Goal: Information Seeking & Learning: Learn about a topic

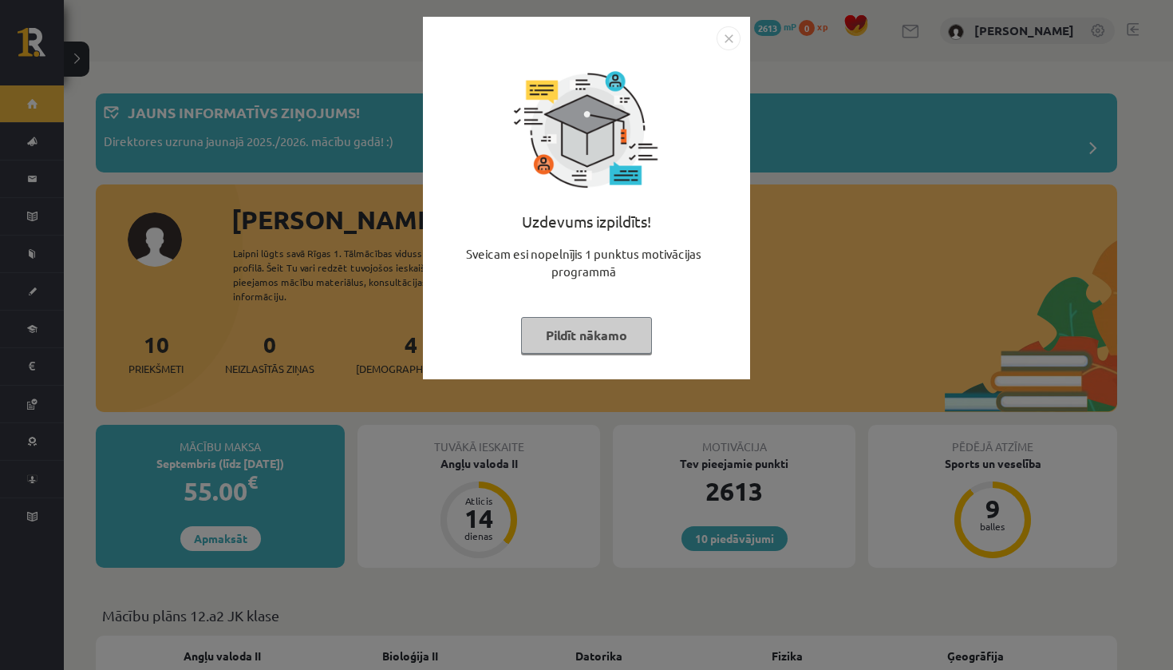
click at [558, 332] on button "Pildīt nākamo" at bounding box center [586, 335] width 131 height 37
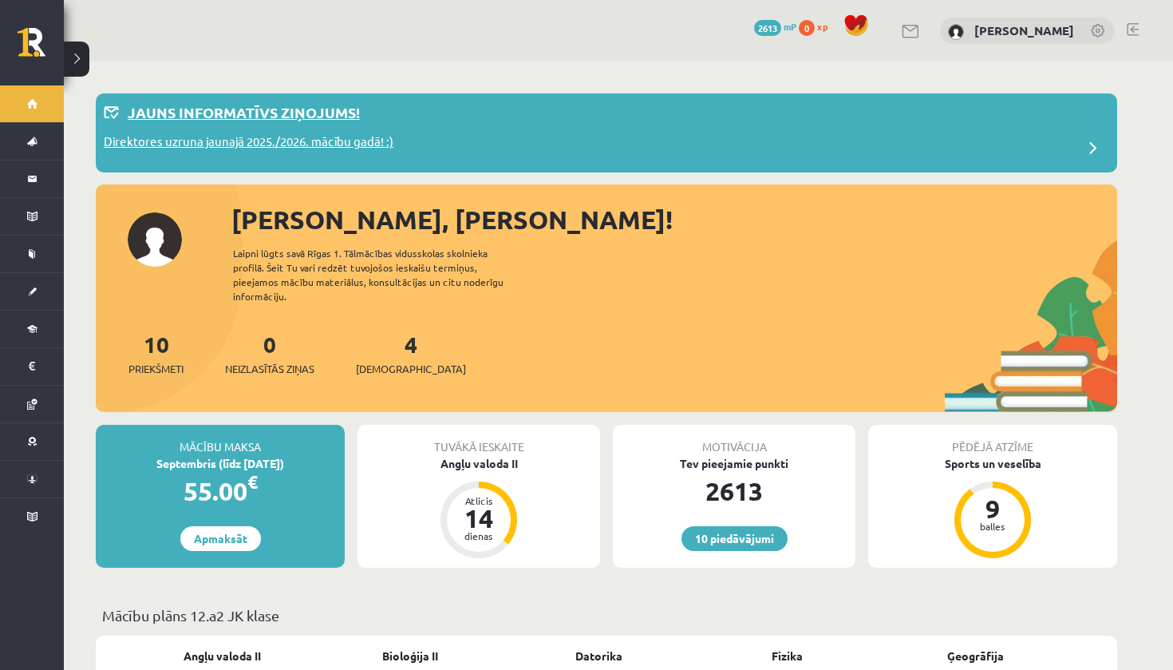
click at [575, 141] on div "Direktores uzruna jaunajā 2025./2026. mācību gadā! :)" at bounding box center [607, 148] width 1006 height 32
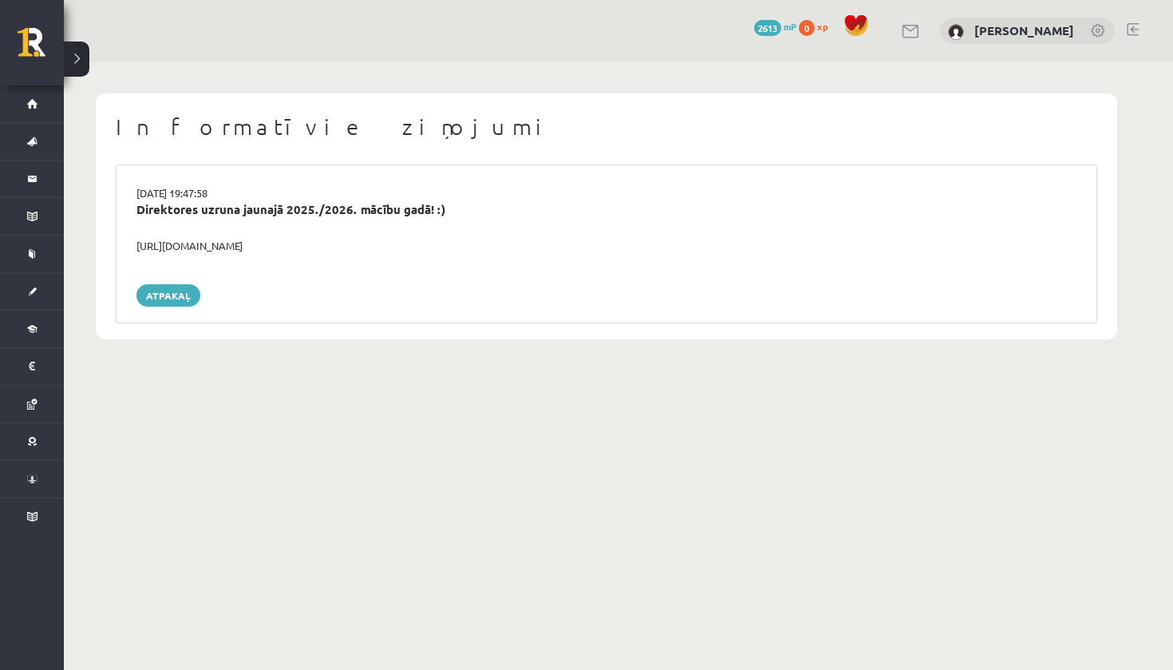
click at [318, 207] on div "Direktores uzruna jaunajā 2025./2026. mācību gadā! :)" at bounding box center [606, 209] width 940 height 18
click at [182, 291] on link "Atpakaļ" at bounding box center [168, 295] width 64 height 22
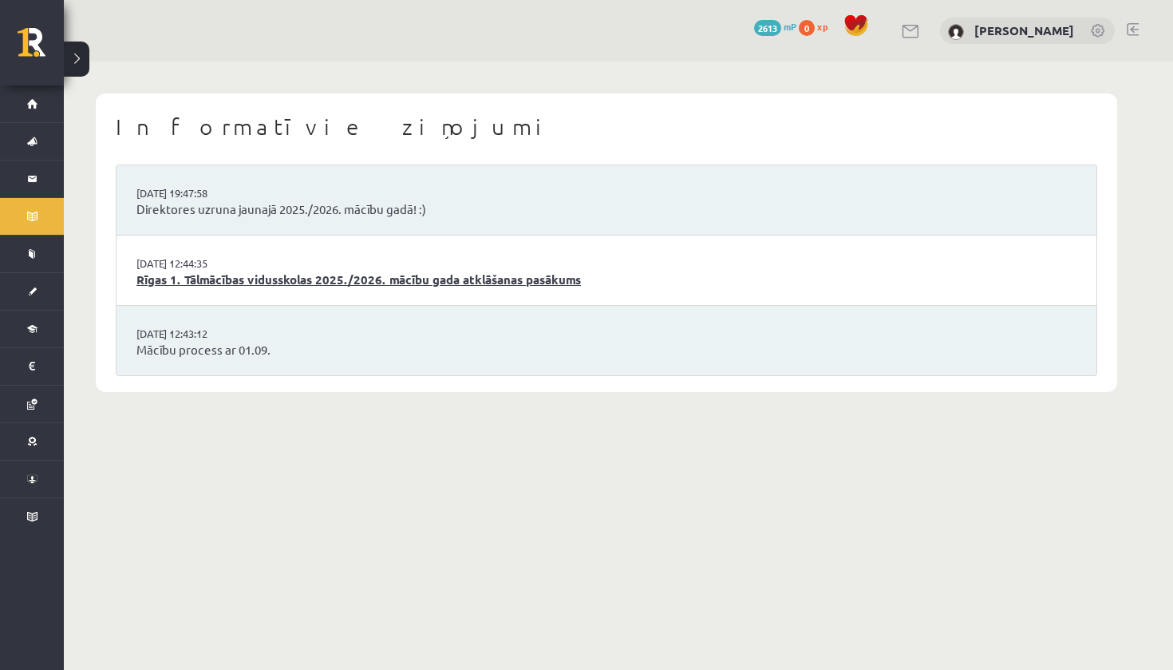
click at [286, 279] on link "Rīgas 1. Tālmācības vidusskolas 2025./2026. mācību gada atklāšanas pasākums" at bounding box center [606, 280] width 940 height 18
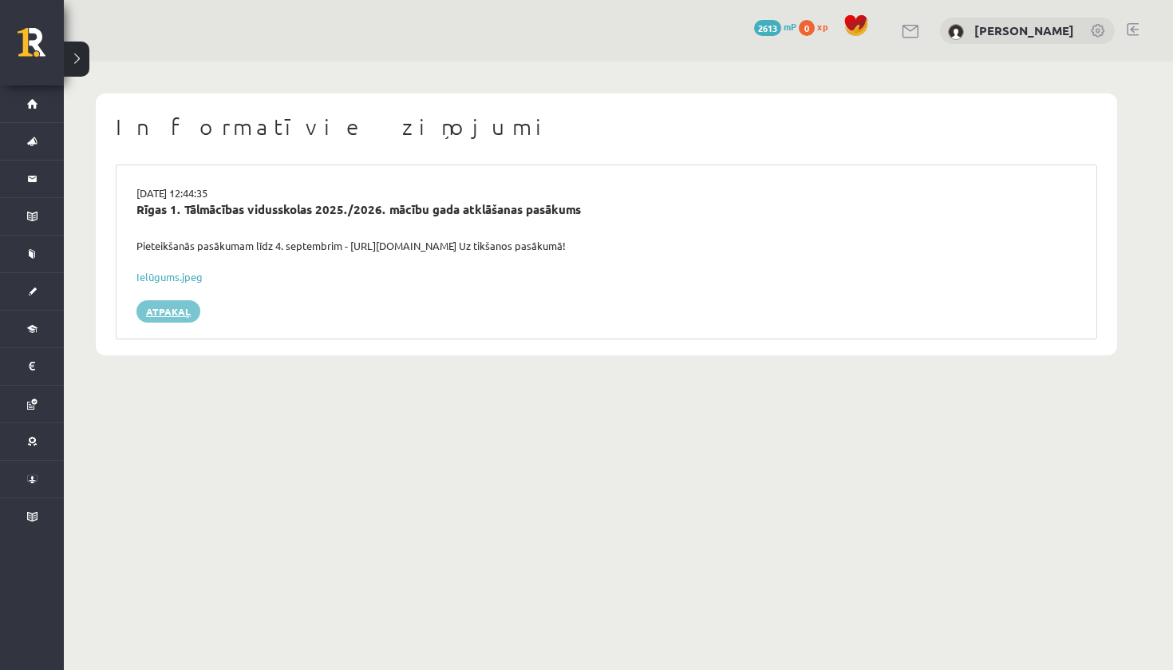
click at [156, 310] on link "Atpakaļ" at bounding box center [168, 311] width 64 height 22
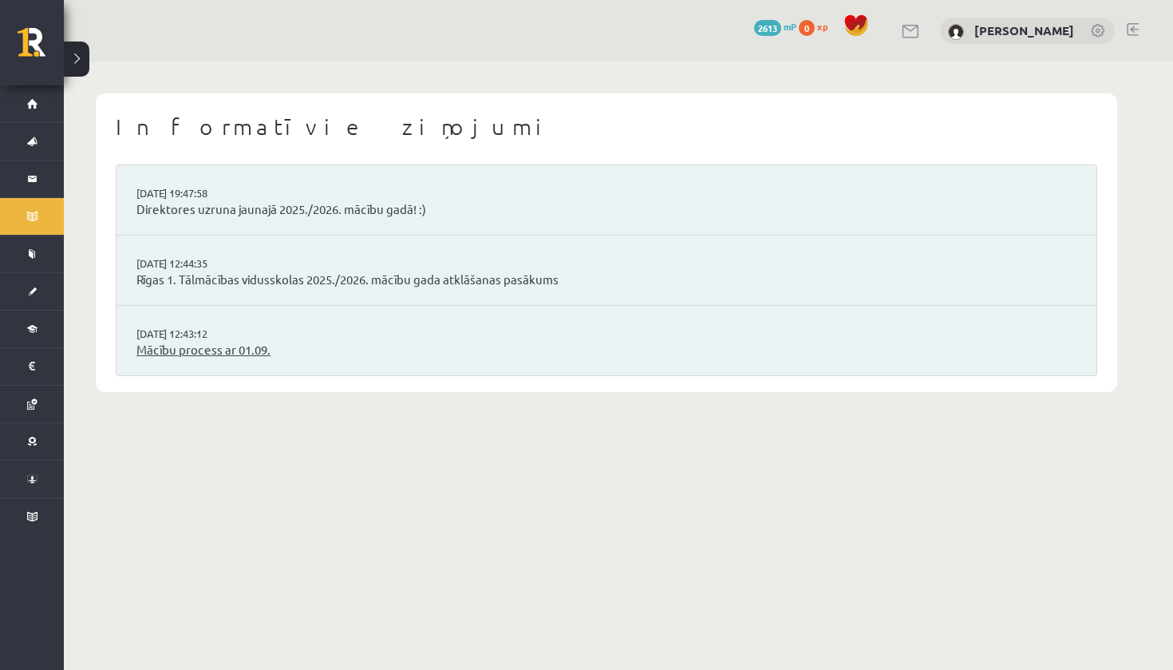
click at [180, 342] on link "Mācību process ar 01.09." at bounding box center [606, 350] width 940 height 18
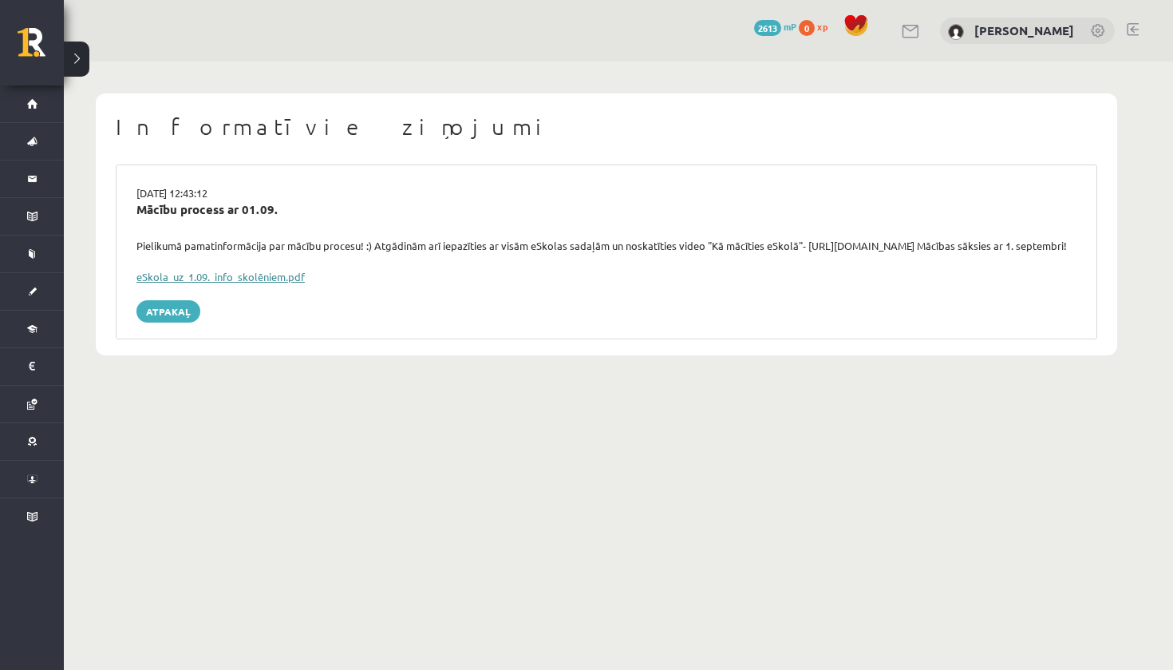
click at [231, 283] on link "eSkola_uz_1.09._info_skolēniem.pdf" at bounding box center [220, 277] width 168 height 14
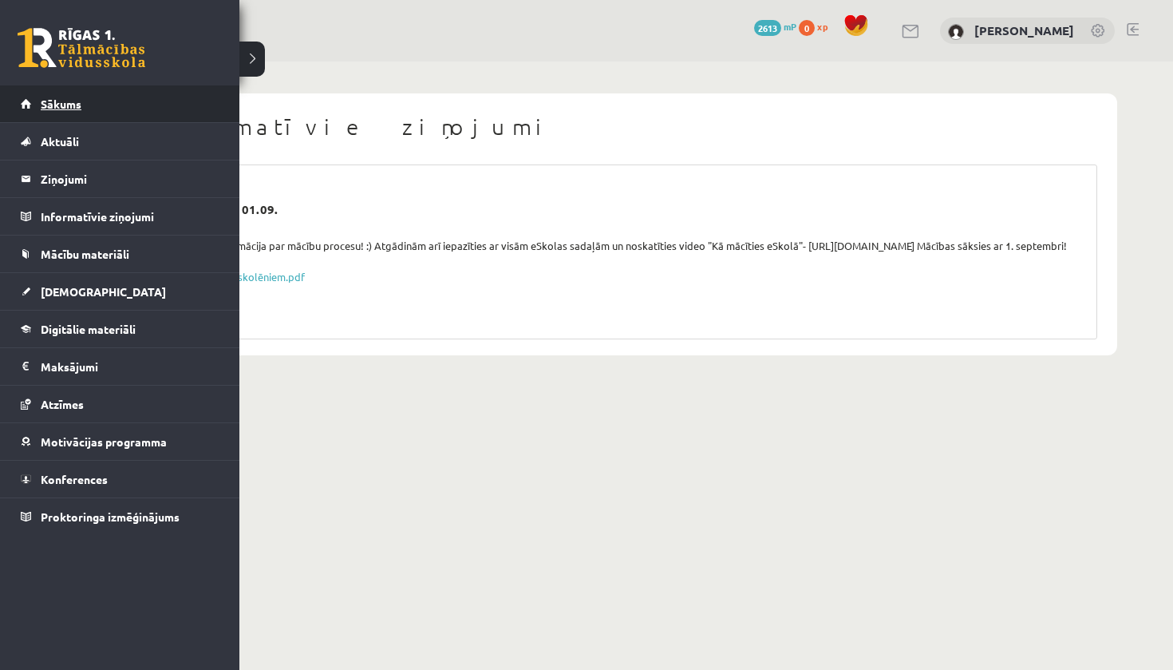
click at [117, 114] on link "Sākums" at bounding box center [120, 103] width 199 height 37
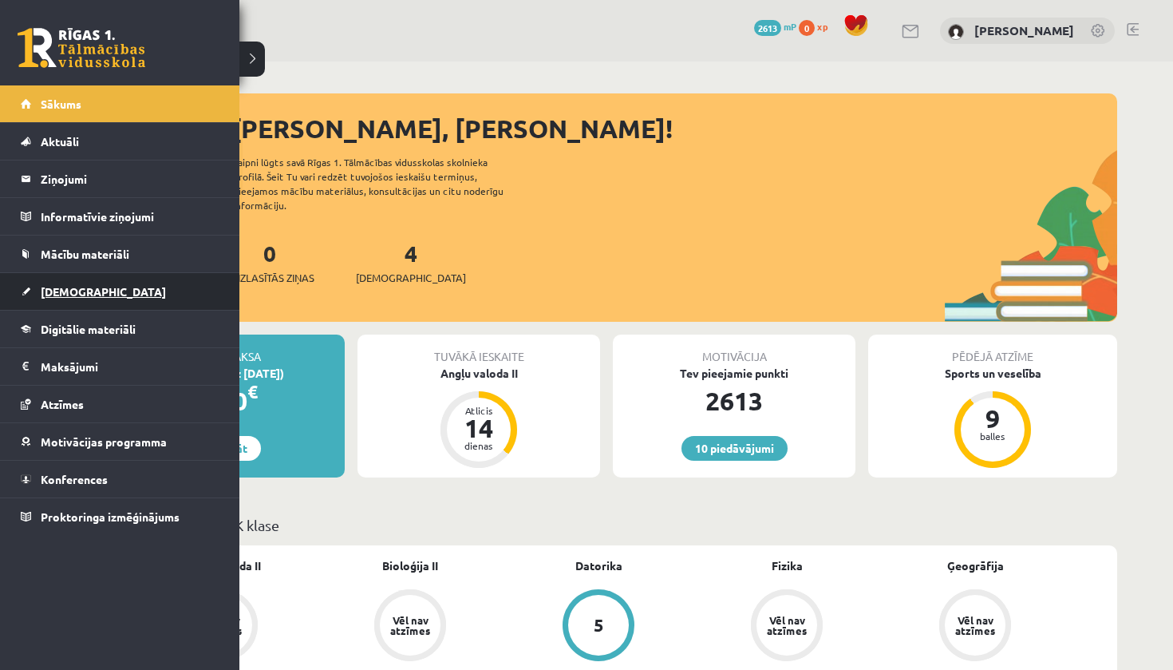
click at [73, 290] on span "[DEMOGRAPHIC_DATA]" at bounding box center [103, 291] width 125 height 14
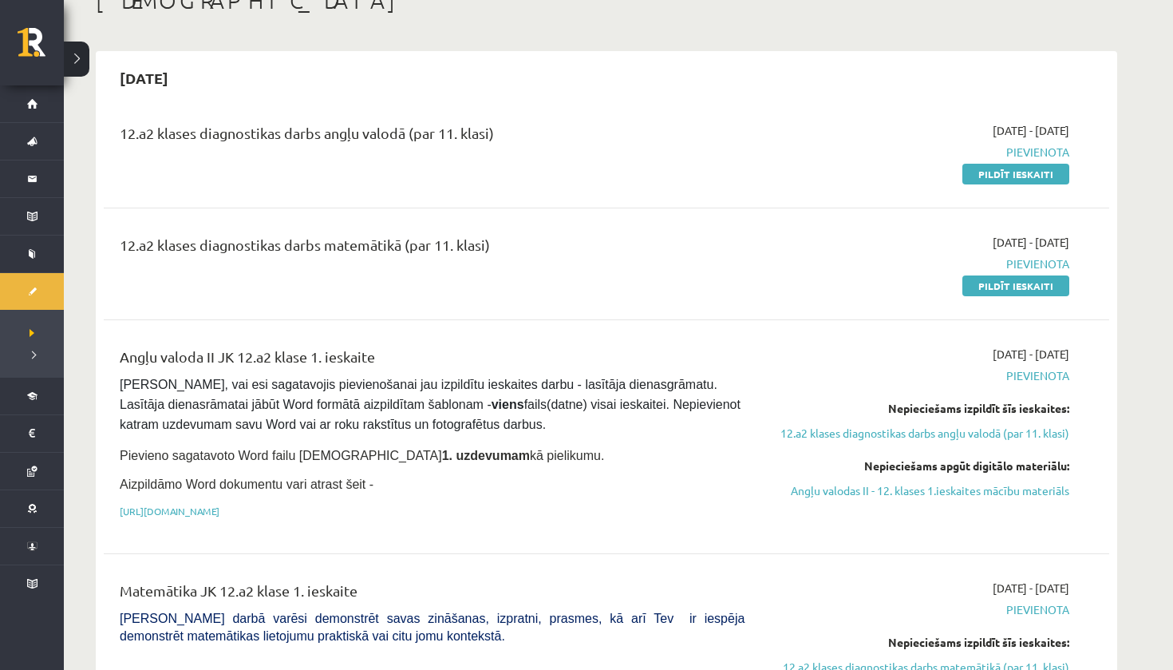
scroll to position [107, 0]
click at [989, 180] on link "Pildīt ieskaiti" at bounding box center [1016, 173] width 107 height 21
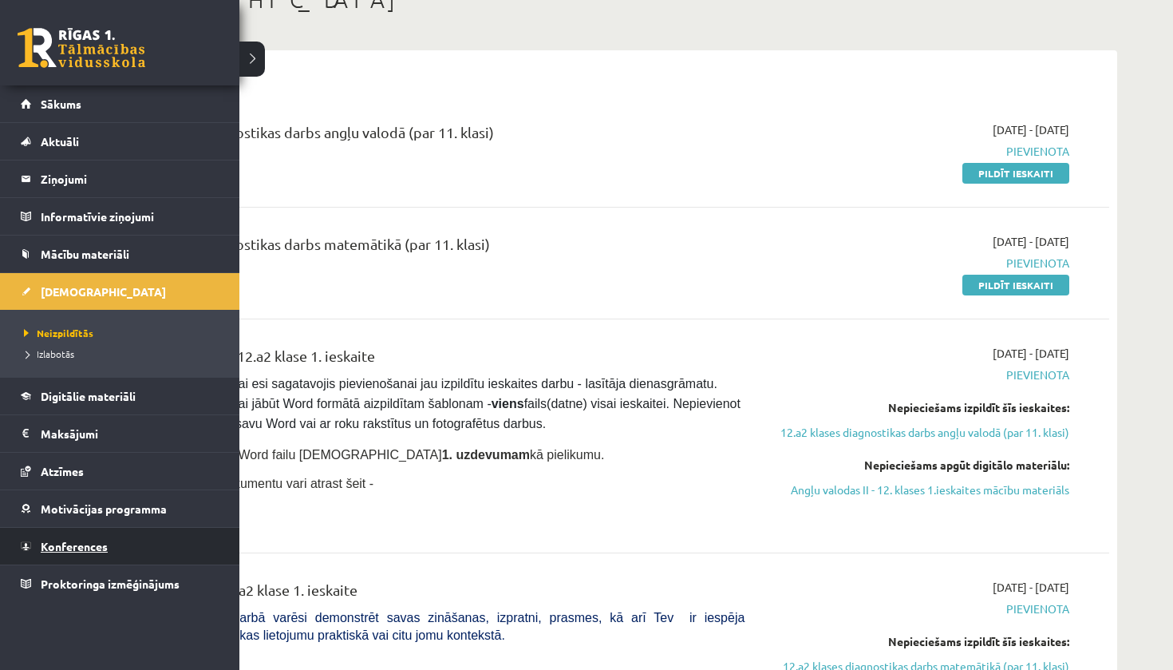
click at [64, 552] on span "Konferences" at bounding box center [74, 546] width 67 height 14
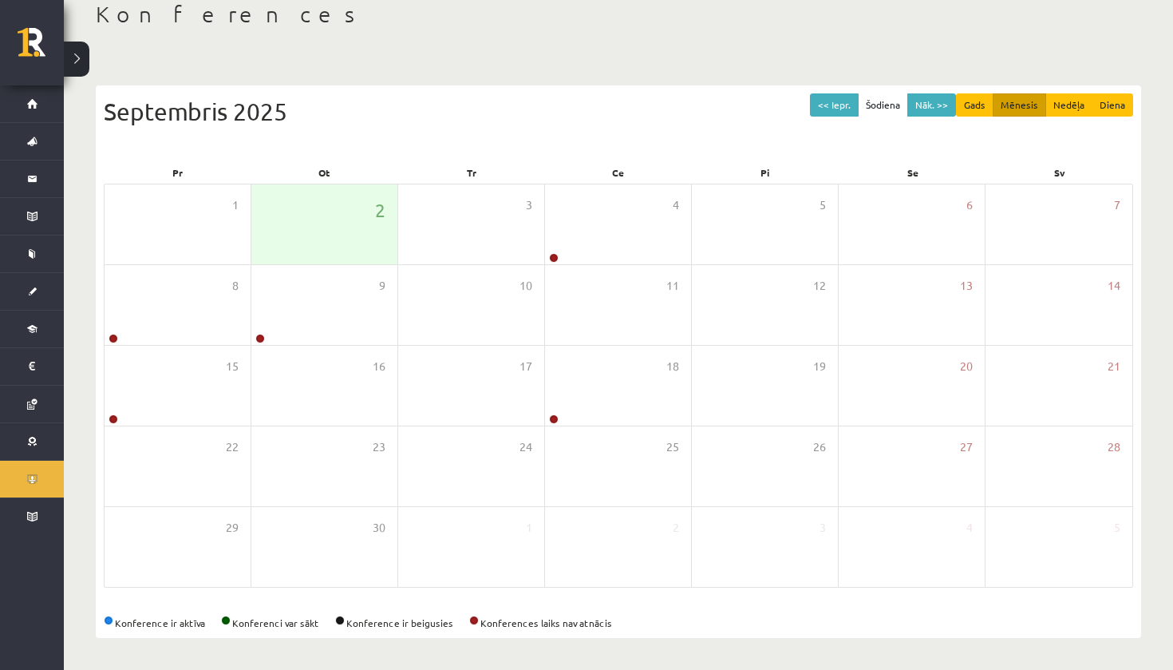
scroll to position [93, 0]
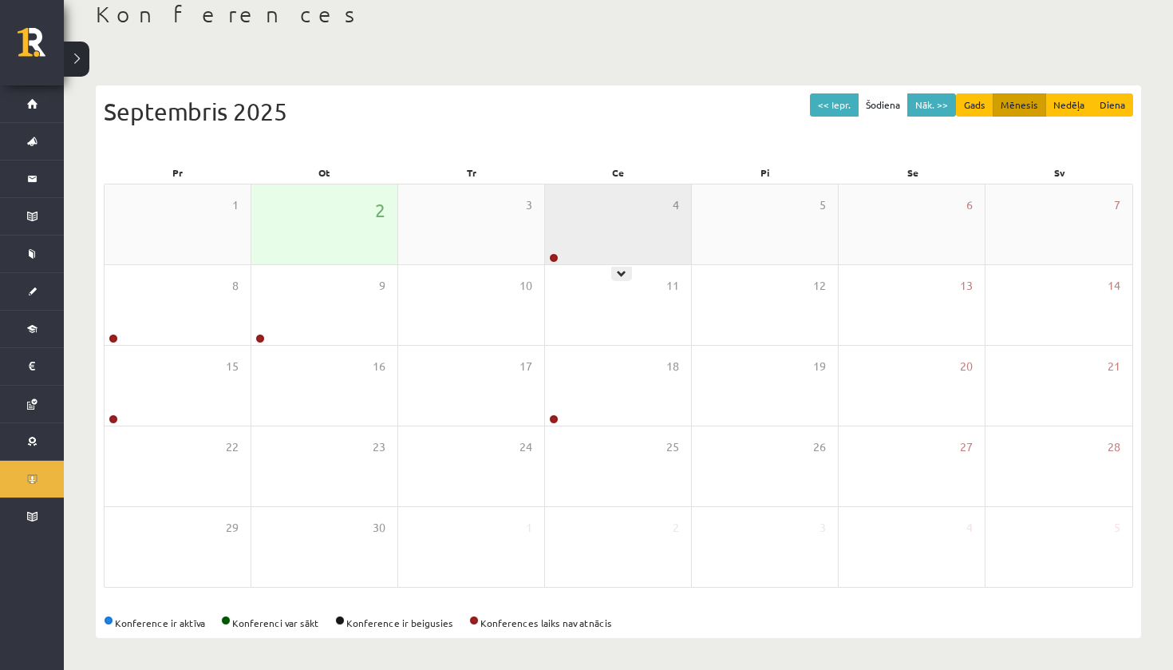
click at [631, 256] on div "4" at bounding box center [618, 224] width 146 height 80
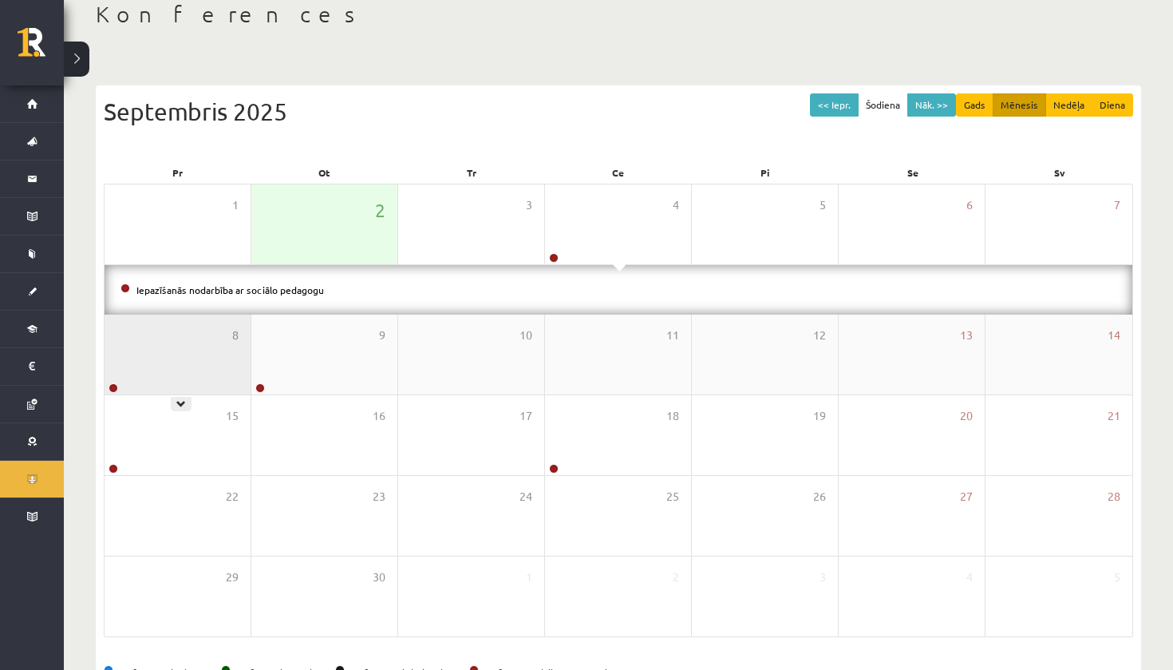
click at [196, 358] on div "8" at bounding box center [178, 354] width 146 height 80
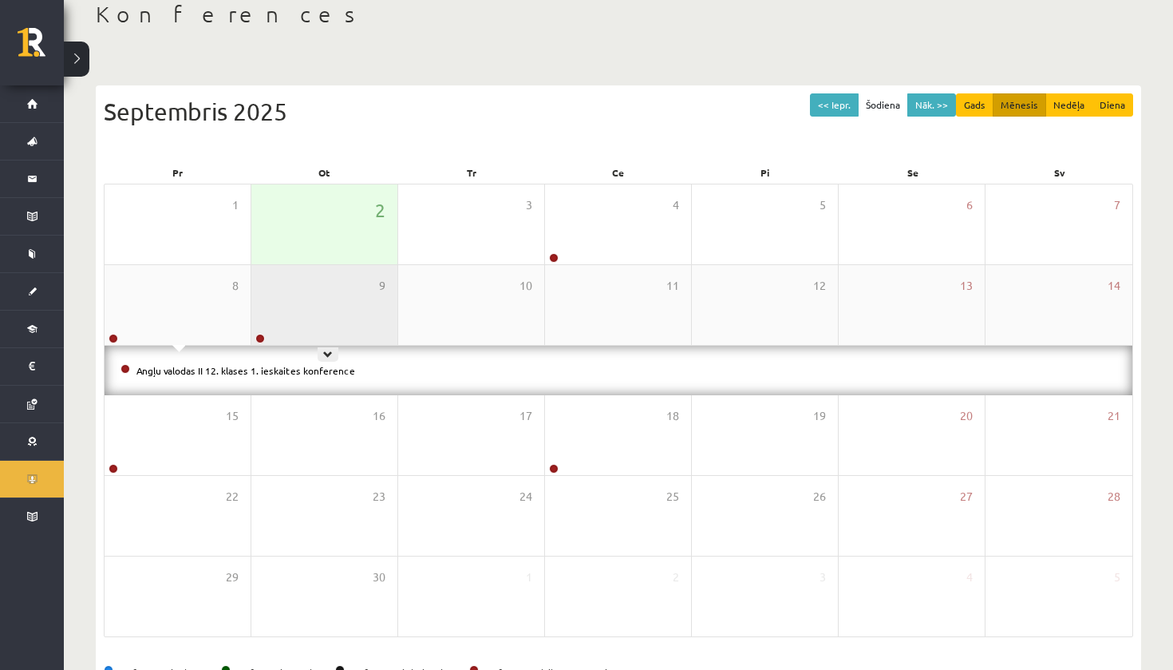
click at [365, 308] on div "9" at bounding box center [324, 305] width 146 height 80
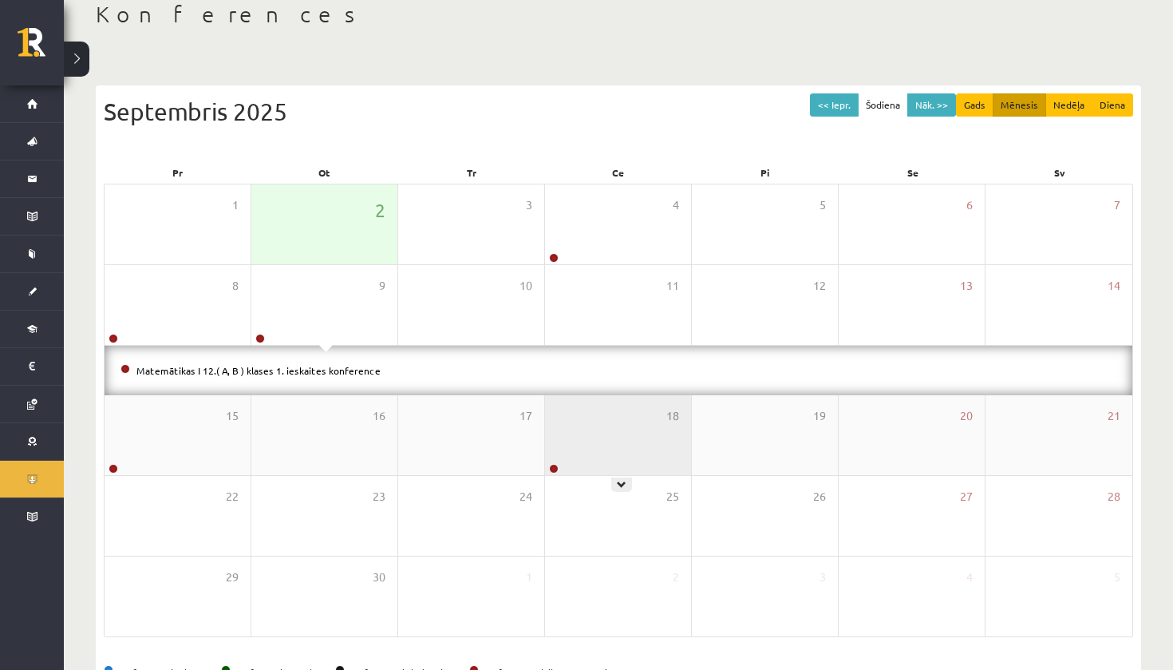
click at [576, 421] on div "18" at bounding box center [618, 435] width 146 height 80
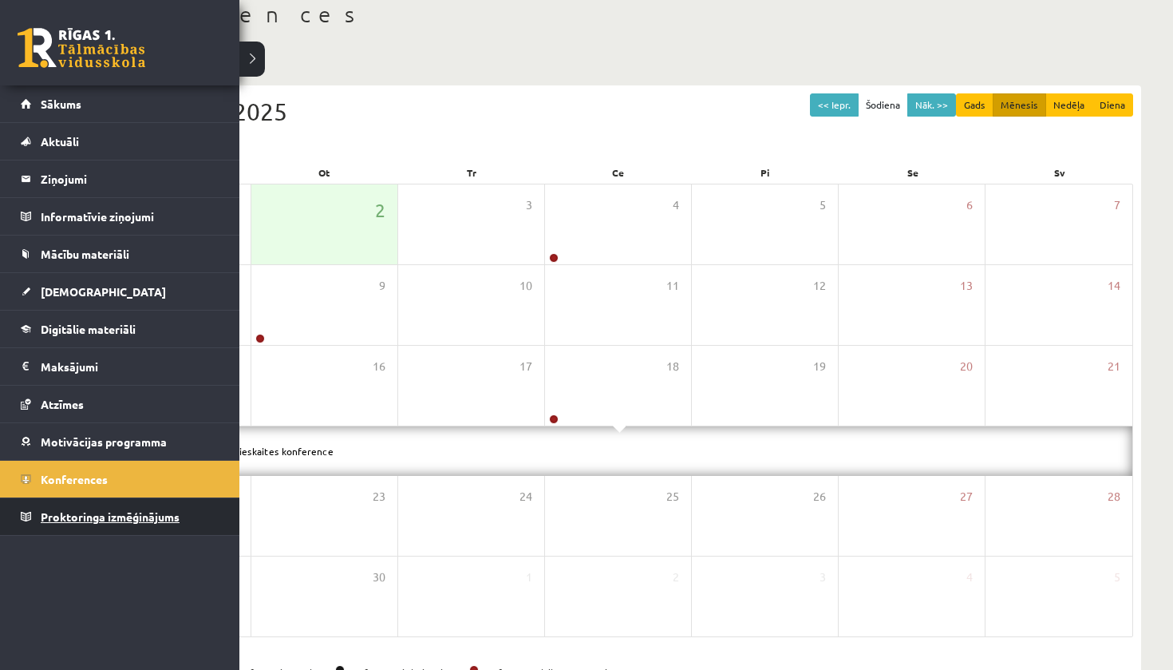
click at [65, 520] on span "Proktoringa izmēģinājums" at bounding box center [110, 516] width 139 height 14
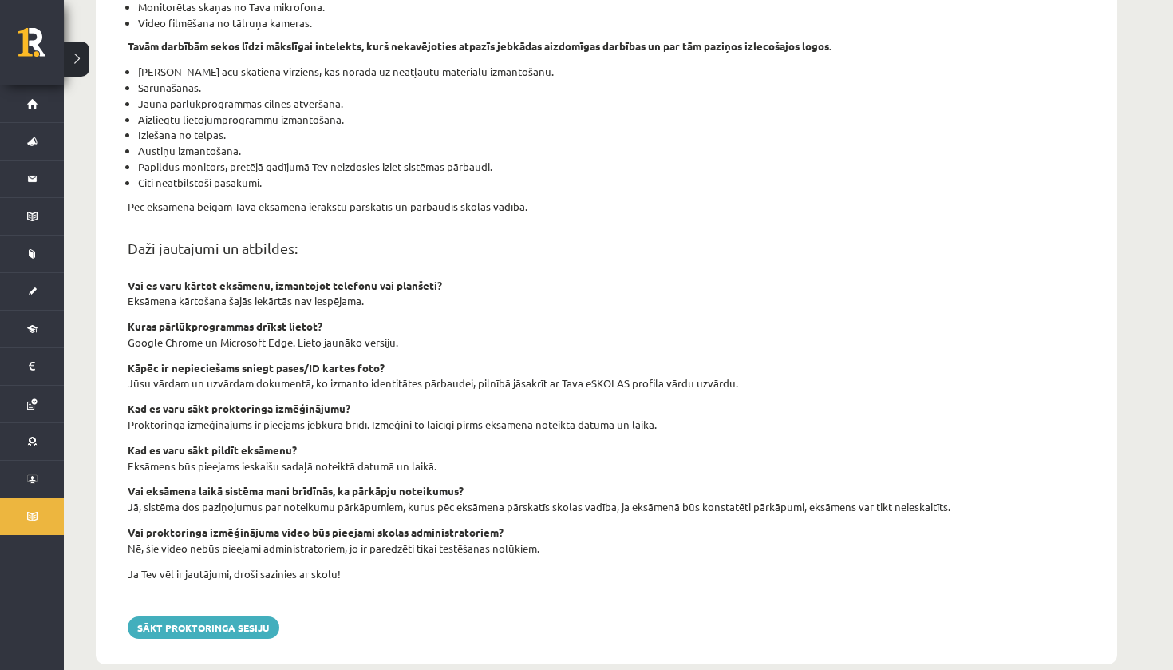
scroll to position [406, 0]
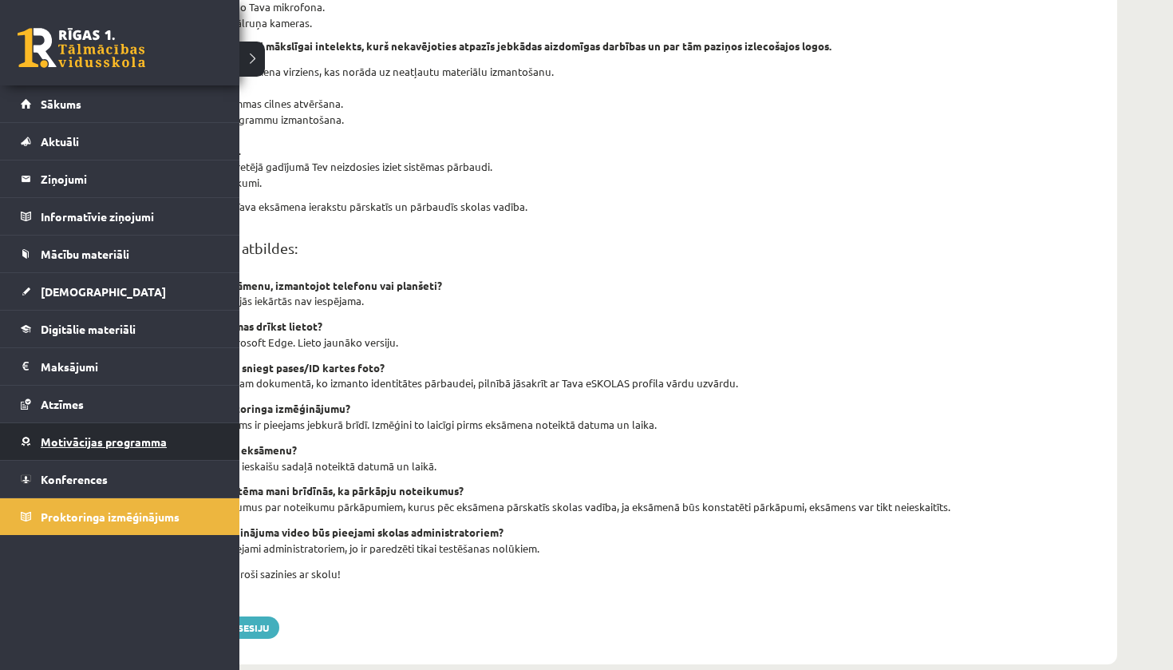
click at [62, 445] on span "Motivācijas programma" at bounding box center [104, 441] width 126 height 14
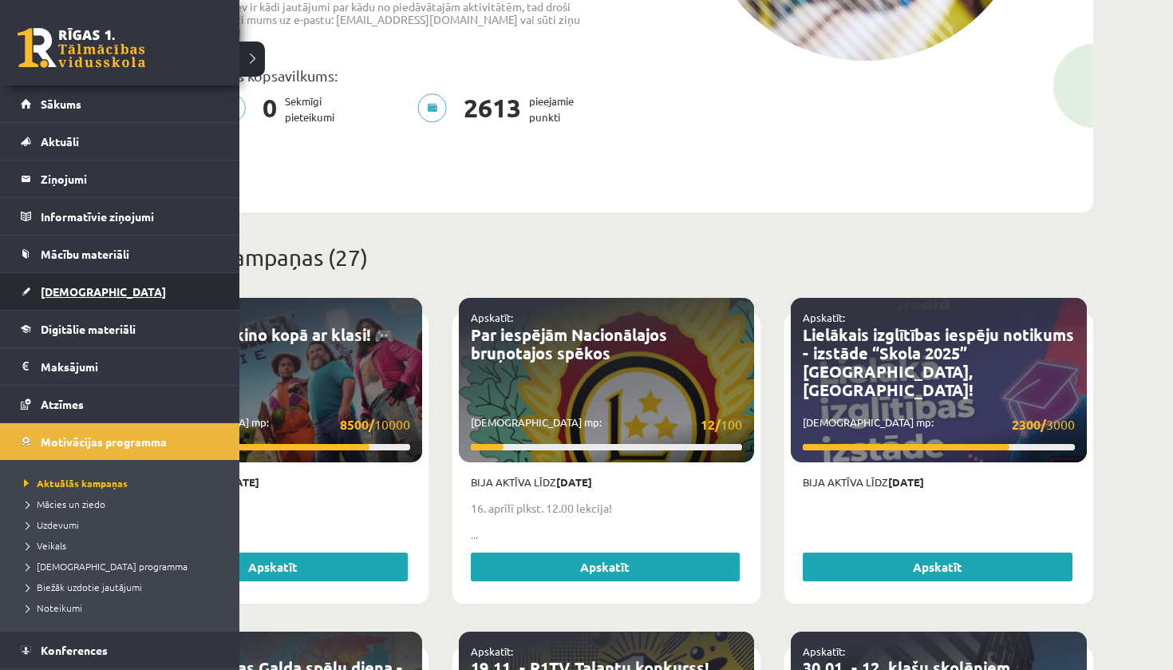
click at [81, 299] on link "[DEMOGRAPHIC_DATA]" at bounding box center [120, 291] width 199 height 37
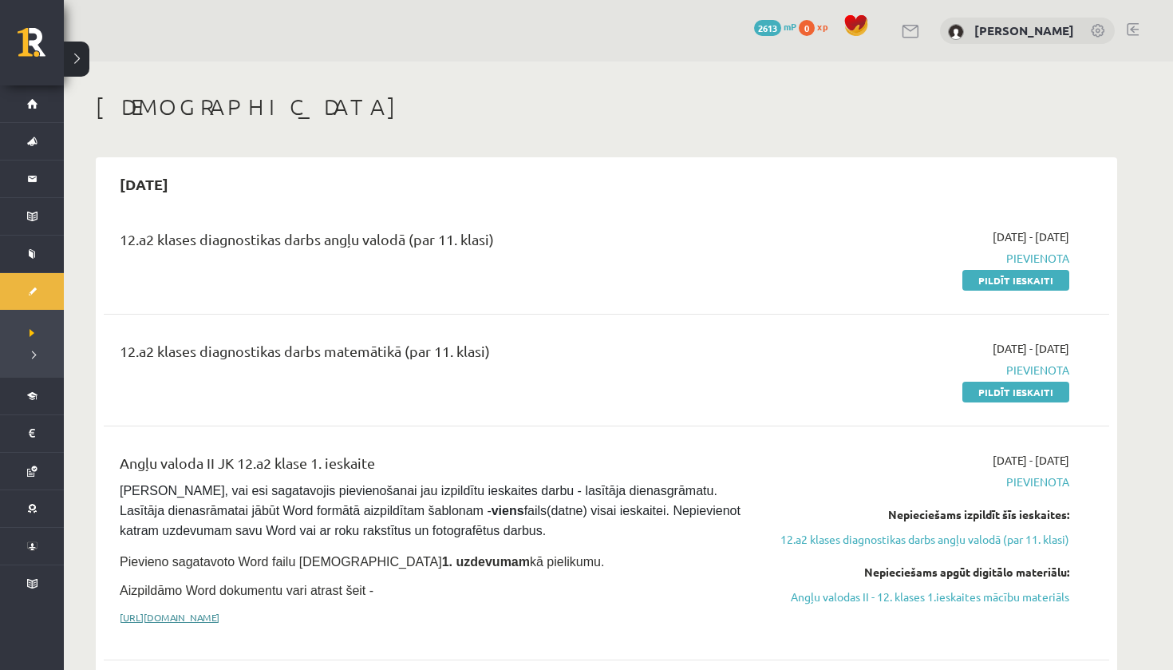
click at [219, 617] on link "[URL][DOMAIN_NAME]" at bounding box center [170, 617] width 100 height 13
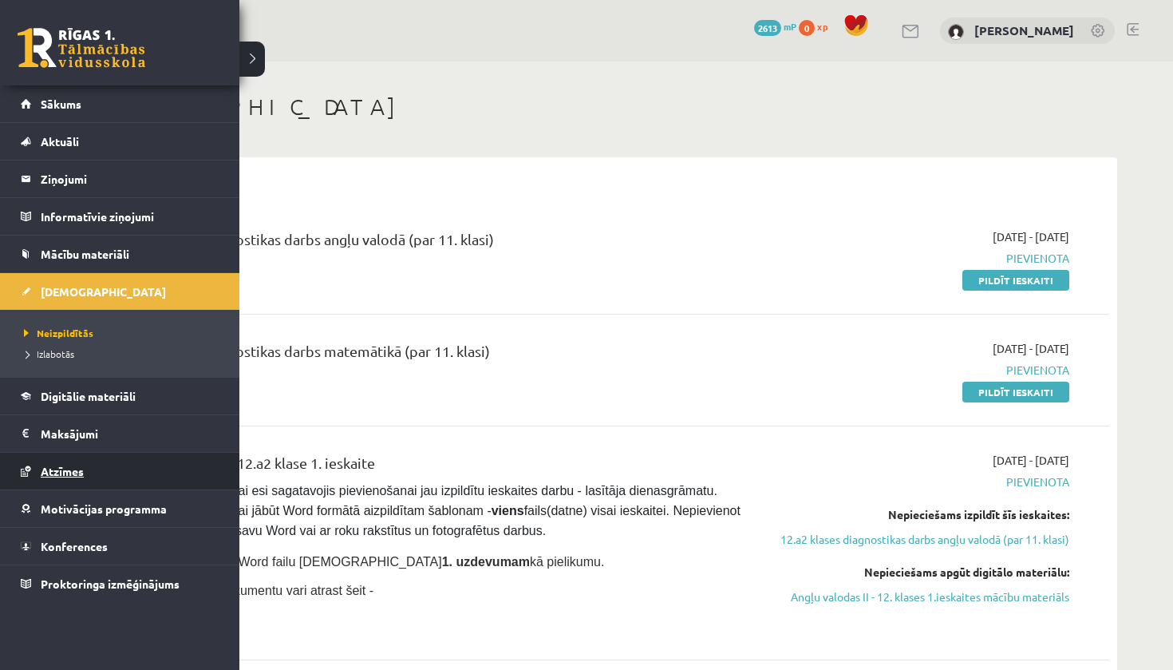
click at [100, 462] on link "Atzīmes" at bounding box center [120, 471] width 199 height 37
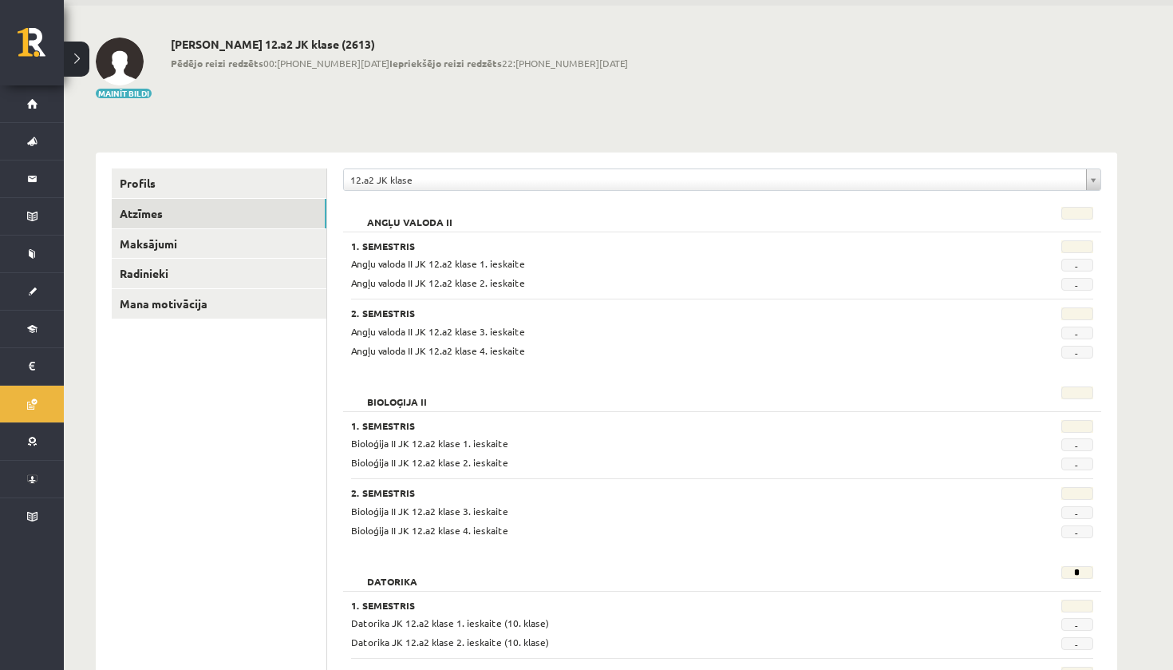
scroll to position [54, 0]
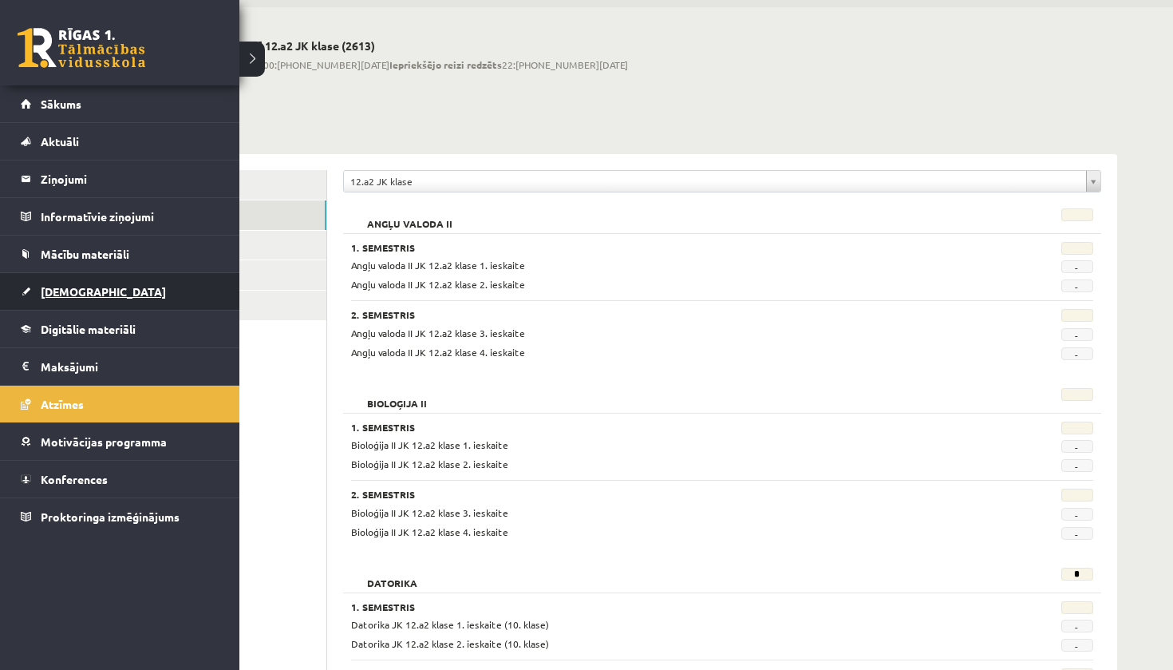
click at [93, 290] on link "[DEMOGRAPHIC_DATA]" at bounding box center [120, 291] width 199 height 37
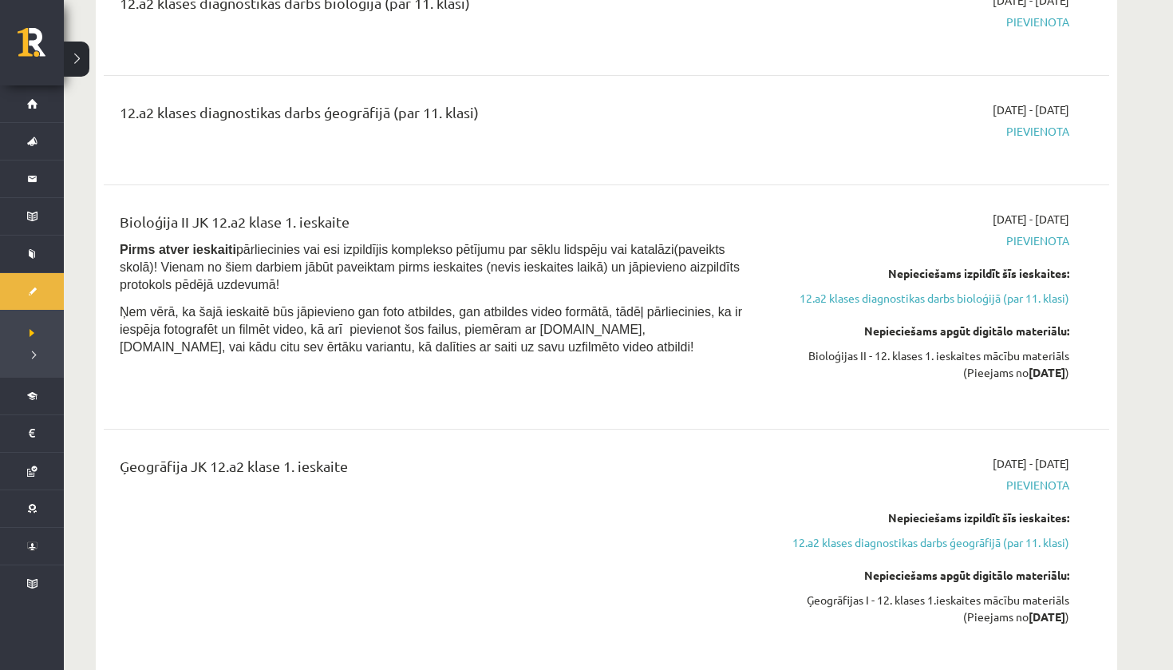
scroll to position [1393, 0]
